Goal: Information Seeking & Learning: Learn about a topic

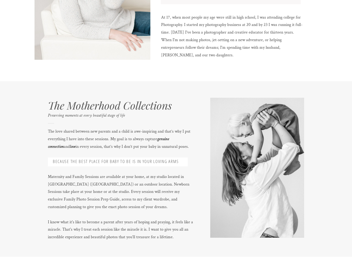
scroll to position [272, 0]
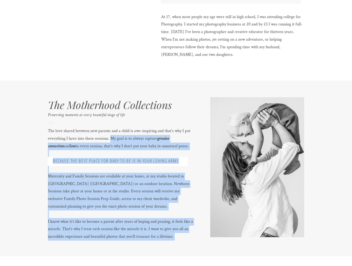
drag, startPoint x: 109, startPoint y: 136, endPoint x: 179, endPoint y: 161, distance: 73.8
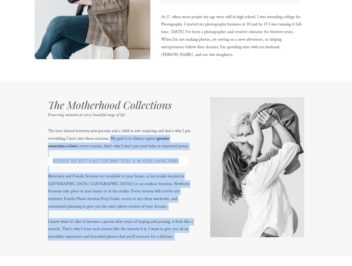
click at [179, 161] on div "The Motherhood Collections Preserving moments at every beautiful stage of life …" at bounding box center [176, 168] width 314 height 175
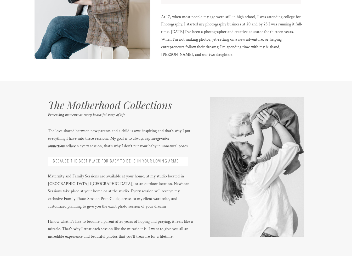
click at [181, 160] on h3 "Because the best place for baby to be is in your loving arms" at bounding box center [116, 161] width 136 height 6
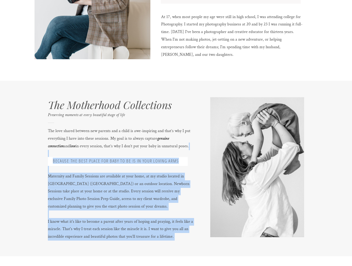
drag, startPoint x: 178, startPoint y: 161, endPoint x: 143, endPoint y: 148, distance: 38.0
click at [143, 148] on div "The Motherhood Collections Preserving moments at every beautiful stage of life …" at bounding box center [176, 168] width 314 height 175
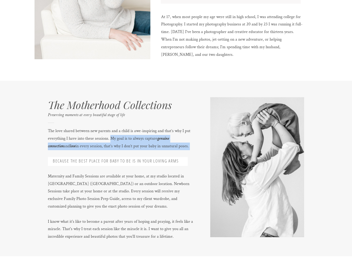
drag, startPoint x: 110, startPoint y: 137, endPoint x: 194, endPoint y: 149, distance: 85.2
click at [194, 149] on p "The love shared between new parents and a child is awe-inspiring and that’s why…" at bounding box center [121, 184] width 147 height 115
copy p "My goal is to always capture genuine connection and love in every session, that…"
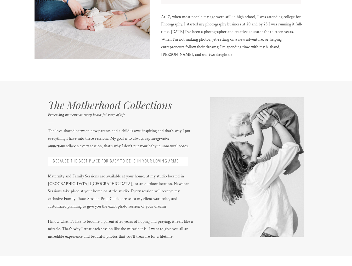
click at [116, 161] on h3 "Because the best place for baby to be is in your loving arms" at bounding box center [116, 161] width 136 height 6
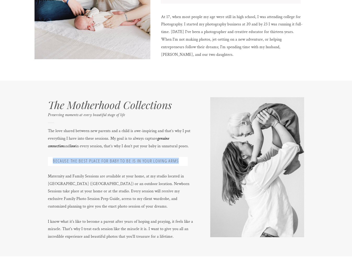
click at [116, 161] on h3 "Because the best place for baby to be is in your loving arms" at bounding box center [116, 161] width 136 height 6
copy h3 "Because the best place for baby to be is in your loving arms"
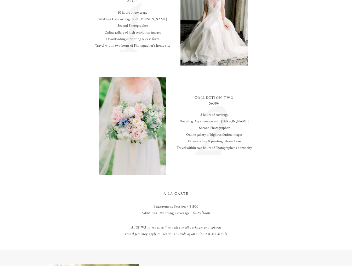
scroll to position [415, 0]
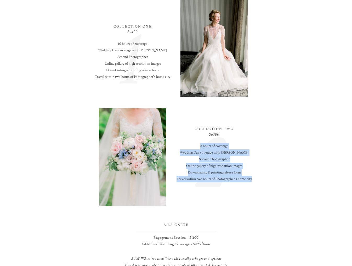
drag, startPoint x: 256, startPoint y: 178, endPoint x: 196, endPoint y: 147, distance: 67.4
click at [196, 147] on p "8 hours of coverage Wedding Day coverage with Shaunáe Second Photographer Onlin…" at bounding box center [214, 168] width 89 height 50
copy p "8 hours of coverage Wedding Day coverage with Shaunáe Second Photographer Onlin…"
